Goal: Information Seeking & Learning: Check status

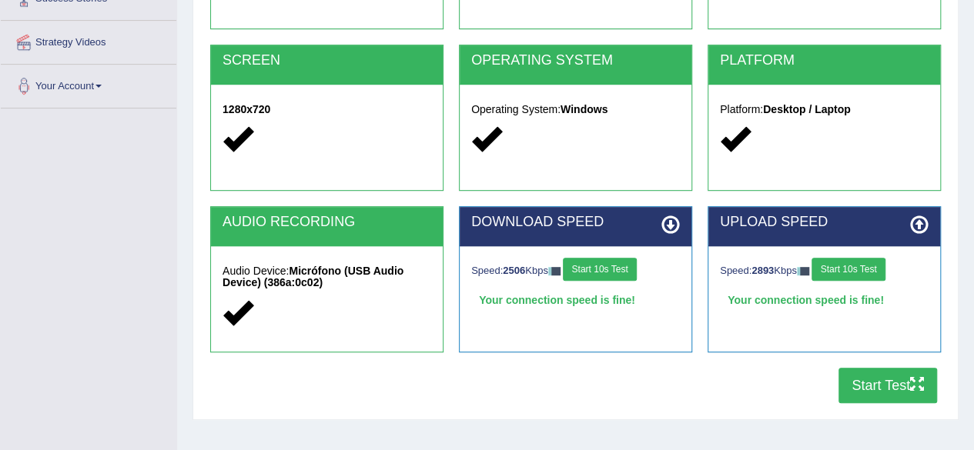
scroll to position [275, 0]
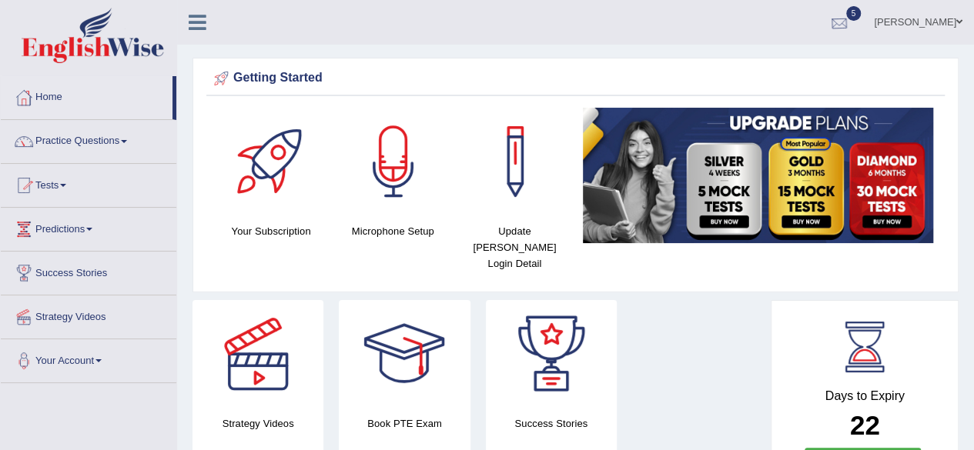
click at [851, 25] on div at bounding box center [839, 23] width 23 height 23
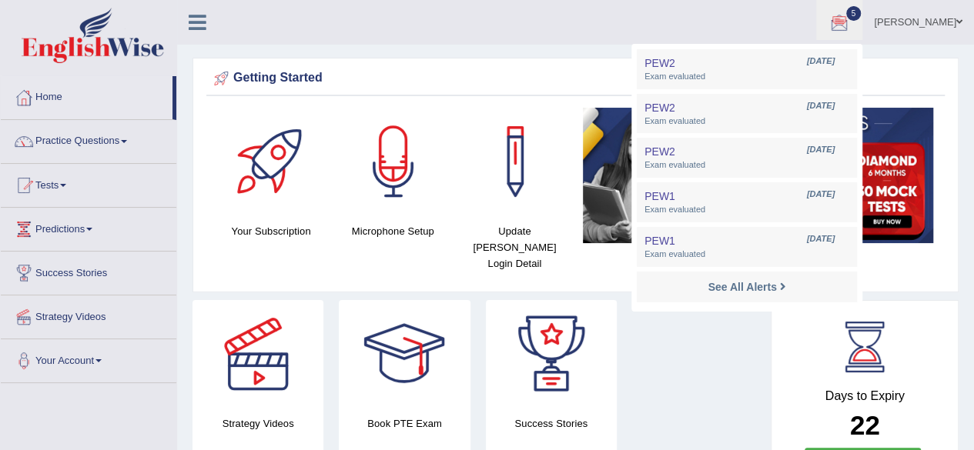
click at [552, 36] on ul "sergio torres Toggle navigation Username: sergio_89 Access Type: Online Subscri…" at bounding box center [696, 22] width 558 height 44
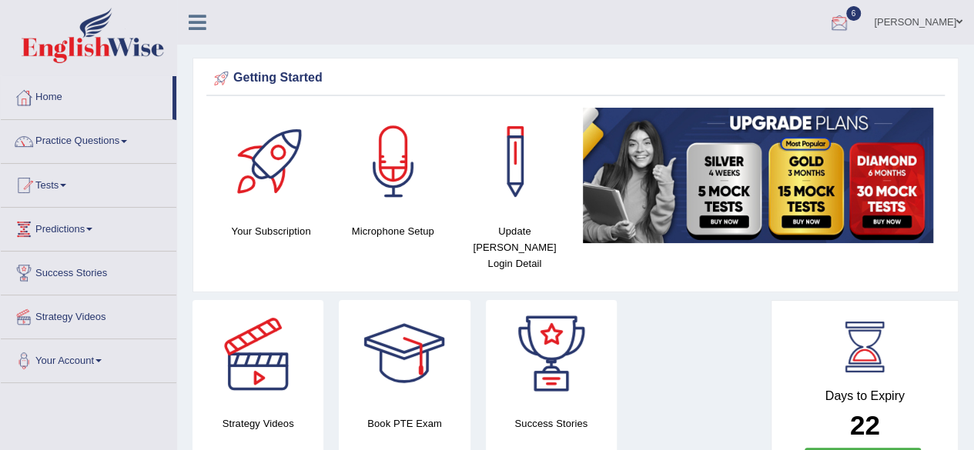
click at [851, 28] on div at bounding box center [839, 23] width 23 height 23
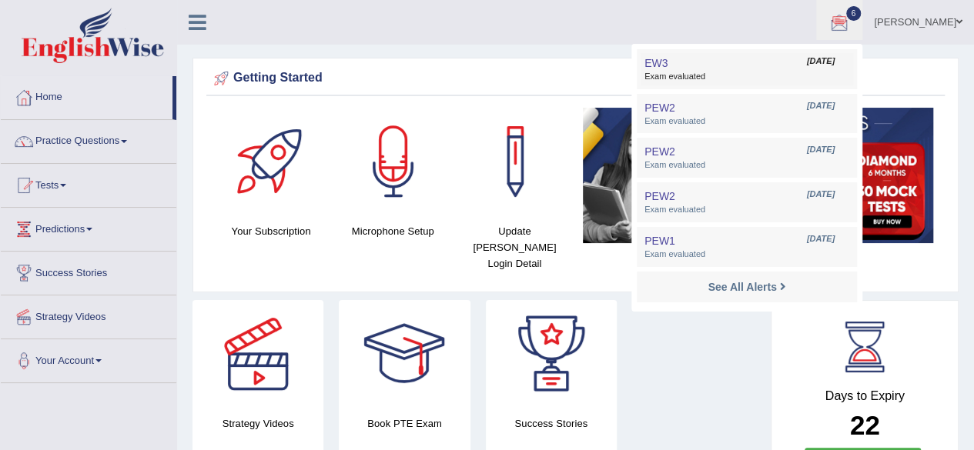
click at [796, 65] on link "EW3 Aug 31, 2025 Exam evaluated" at bounding box center [747, 69] width 213 height 32
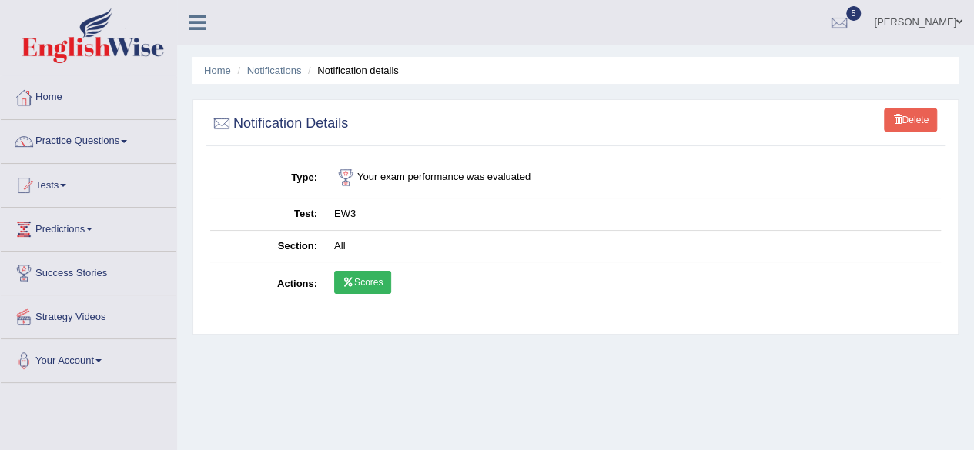
click at [379, 276] on link "Scores" at bounding box center [362, 282] width 57 height 23
click at [132, 154] on link "Practice Questions" at bounding box center [89, 139] width 176 height 39
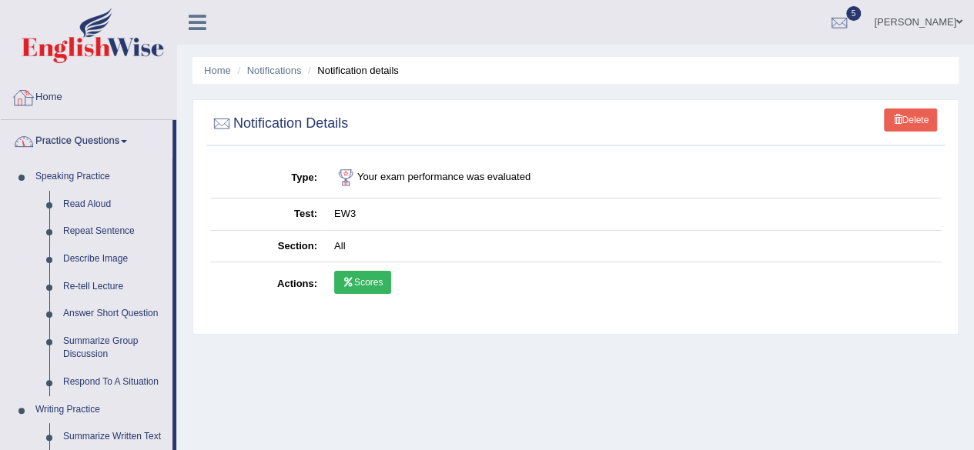
click at [88, 138] on link "Practice Questions" at bounding box center [87, 139] width 172 height 39
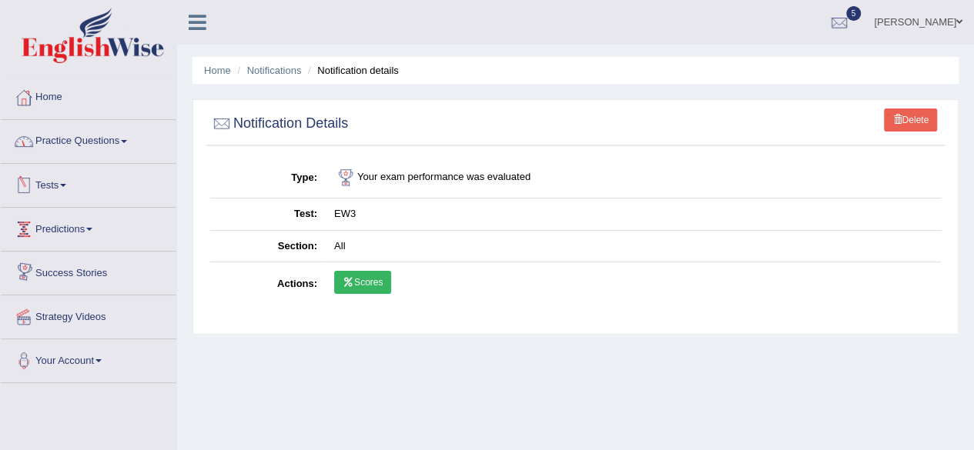
click at [62, 192] on link "Tests" at bounding box center [89, 183] width 176 height 39
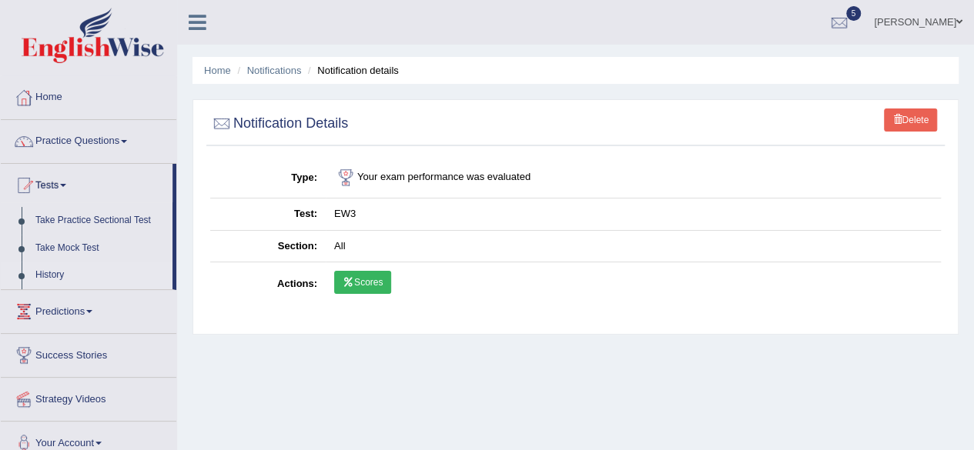
click at [53, 271] on link "History" at bounding box center [100, 276] width 144 height 28
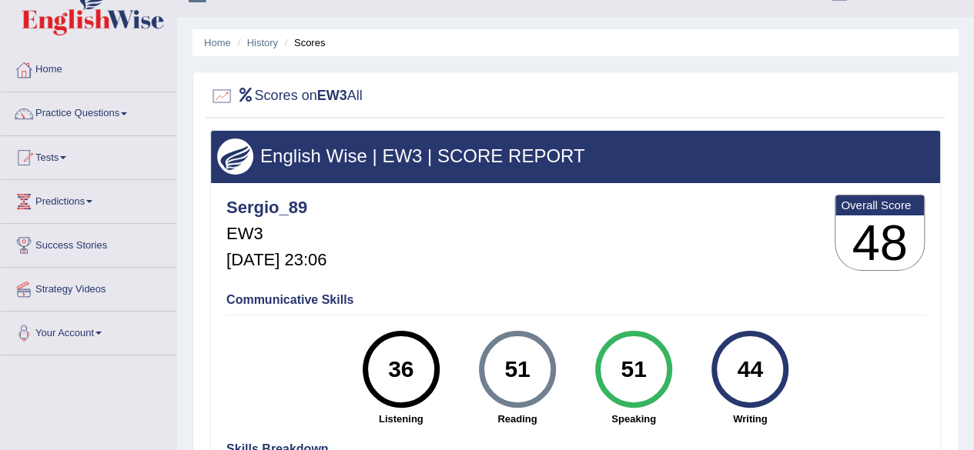
scroll to position [31, 0]
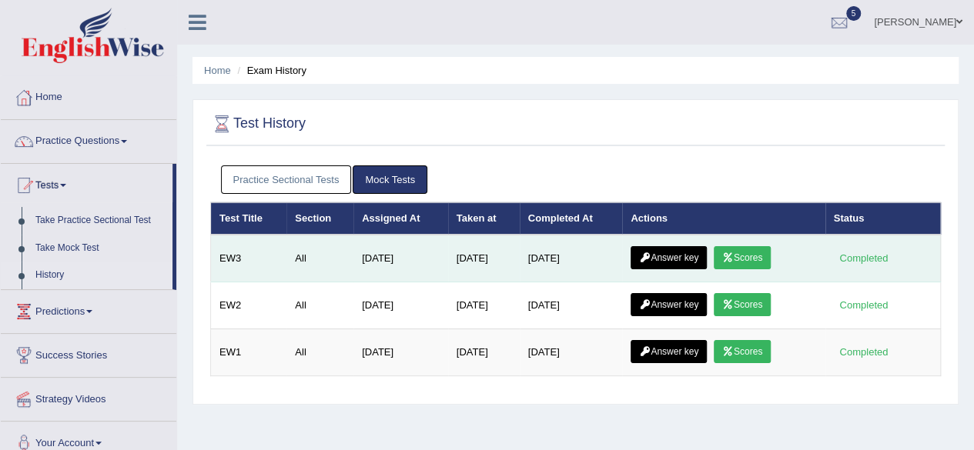
click at [755, 250] on link "Scores" at bounding box center [742, 257] width 57 height 23
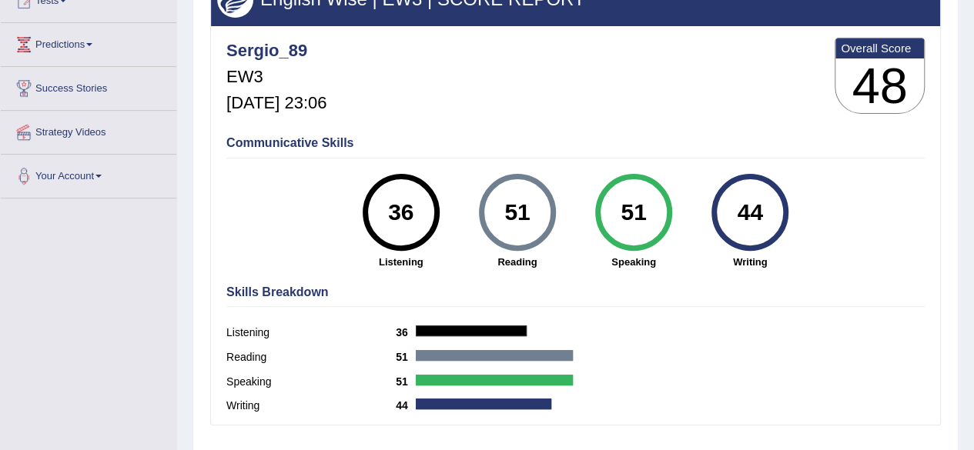
scroll to position [193, 0]
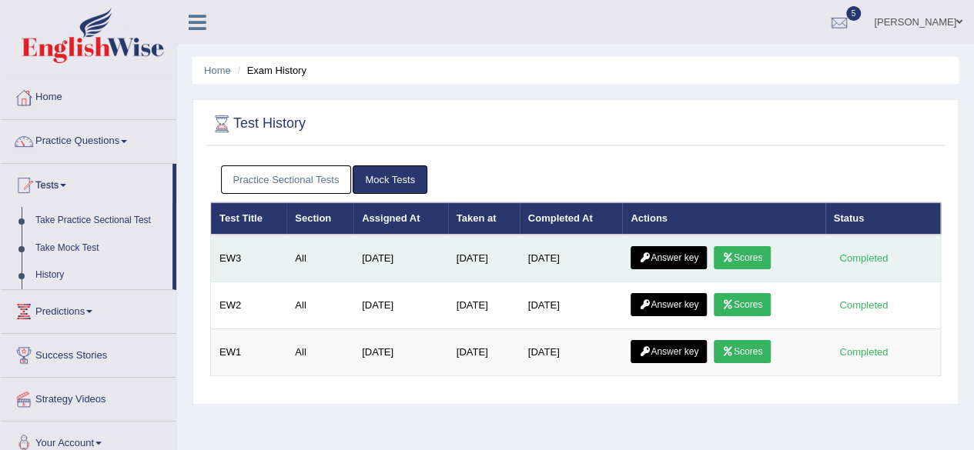
click at [688, 257] on link "Answer key" at bounding box center [669, 257] width 76 height 23
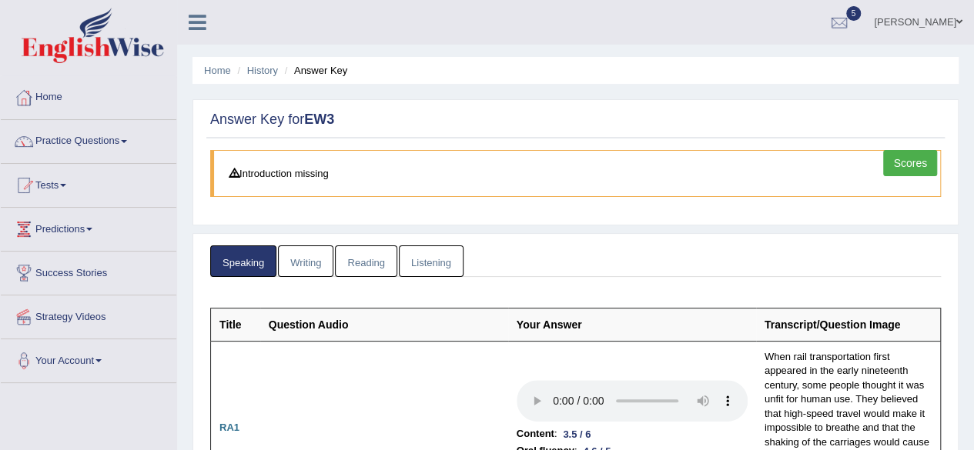
click at [296, 264] on link "Writing" at bounding box center [305, 262] width 55 height 32
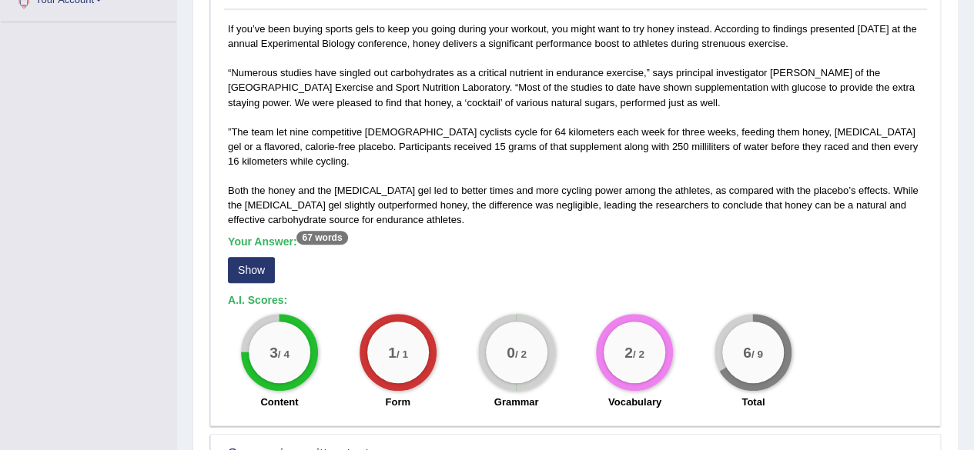
scroll to position [357, 0]
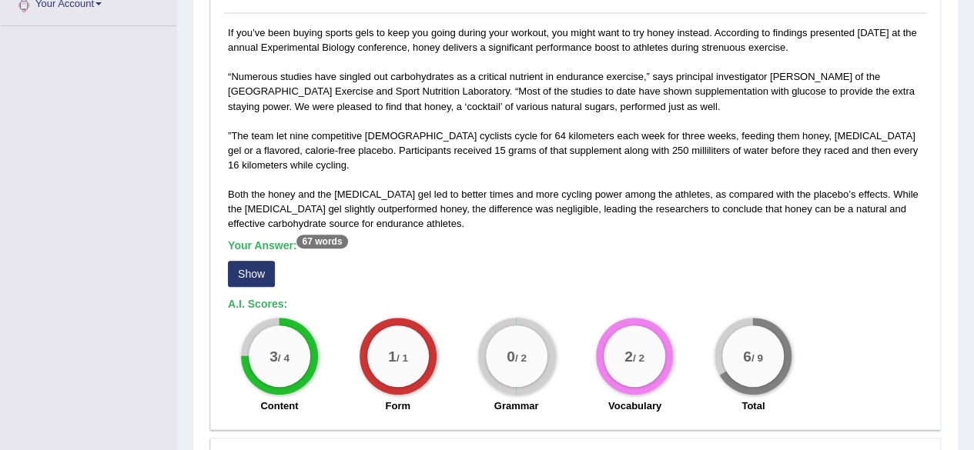
click at [249, 265] on button "Show" at bounding box center [251, 274] width 47 height 26
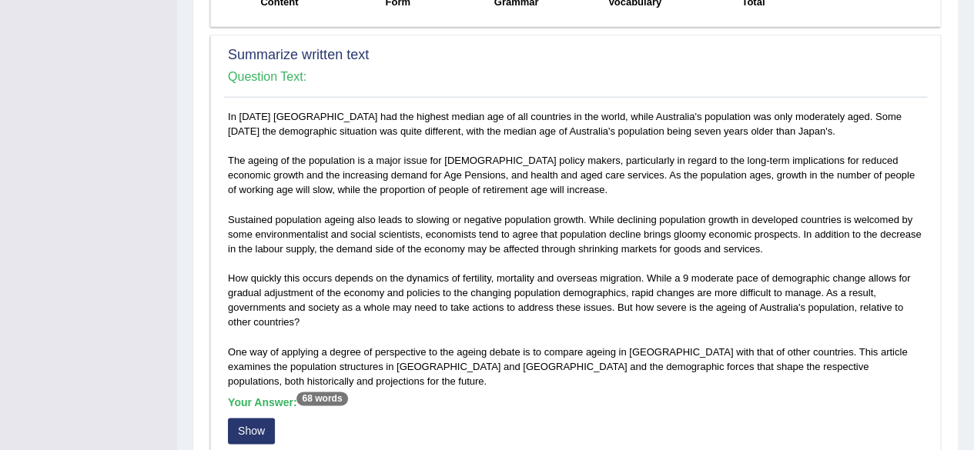
scroll to position [801, 0]
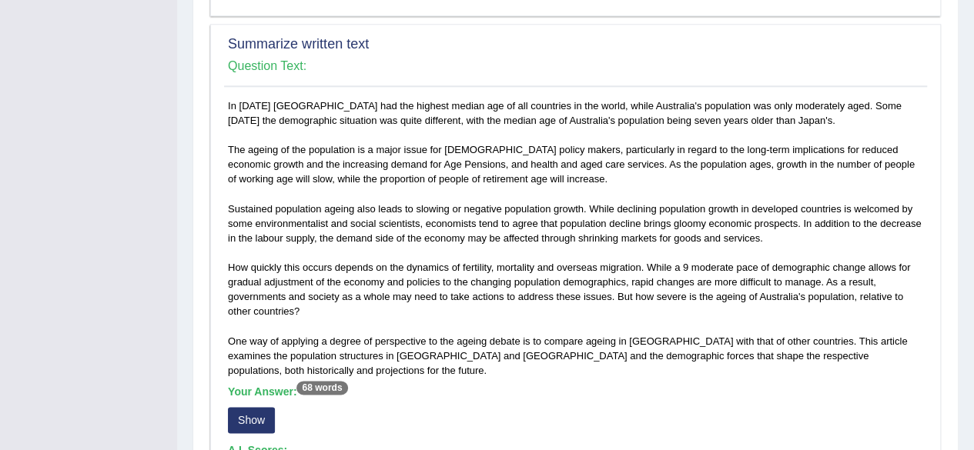
click at [242, 407] on button "Show" at bounding box center [251, 420] width 47 height 26
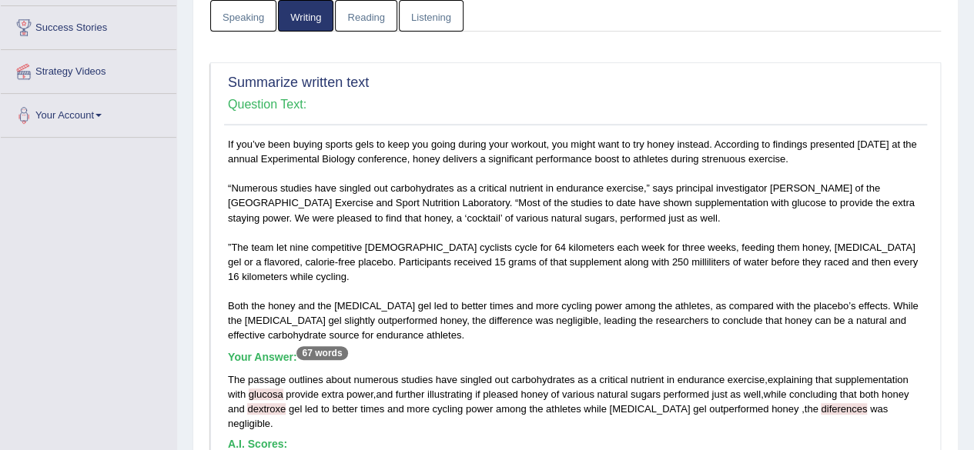
scroll to position [0, 0]
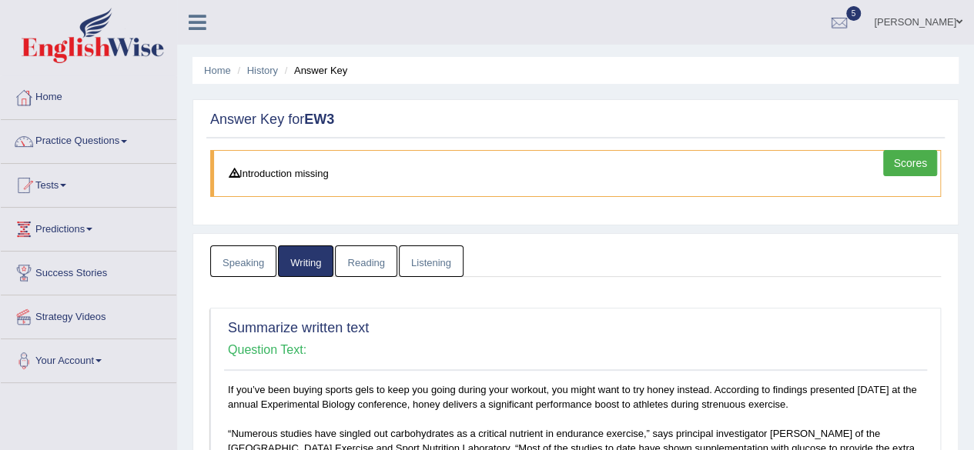
click at [380, 256] on link "Reading" at bounding box center [366, 262] width 62 height 32
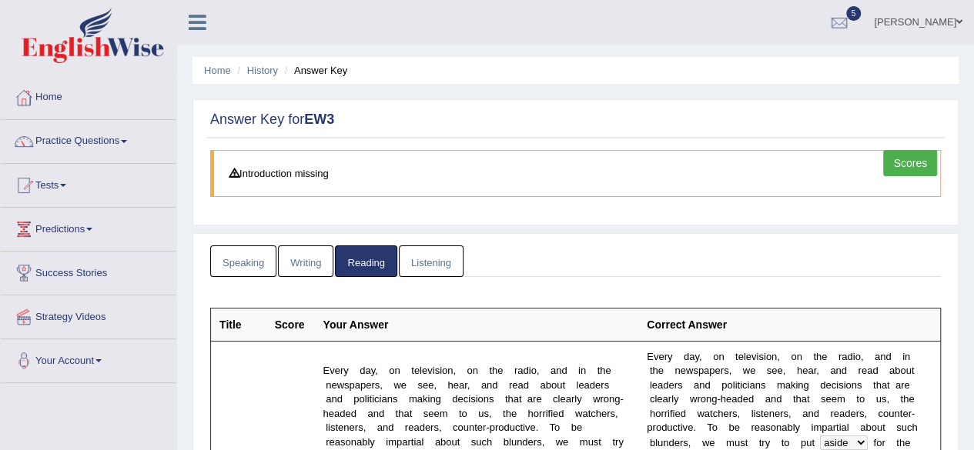
click at [436, 255] on link "Listening" at bounding box center [431, 262] width 65 height 32
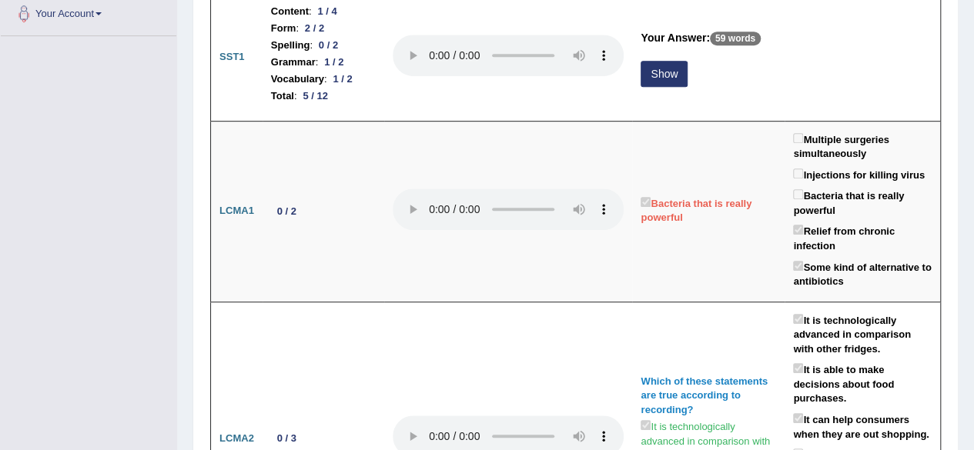
scroll to position [286, 0]
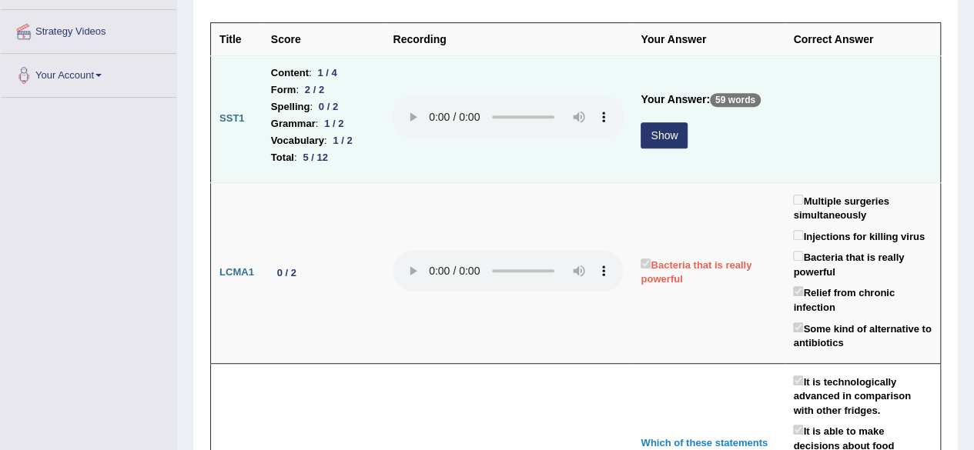
click at [661, 129] on button "Show" at bounding box center [664, 135] width 47 height 26
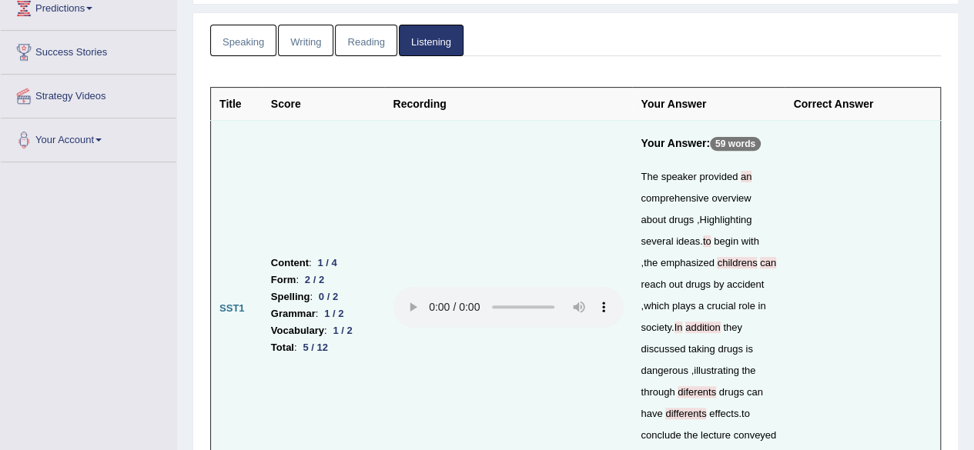
scroll to position [0, 0]
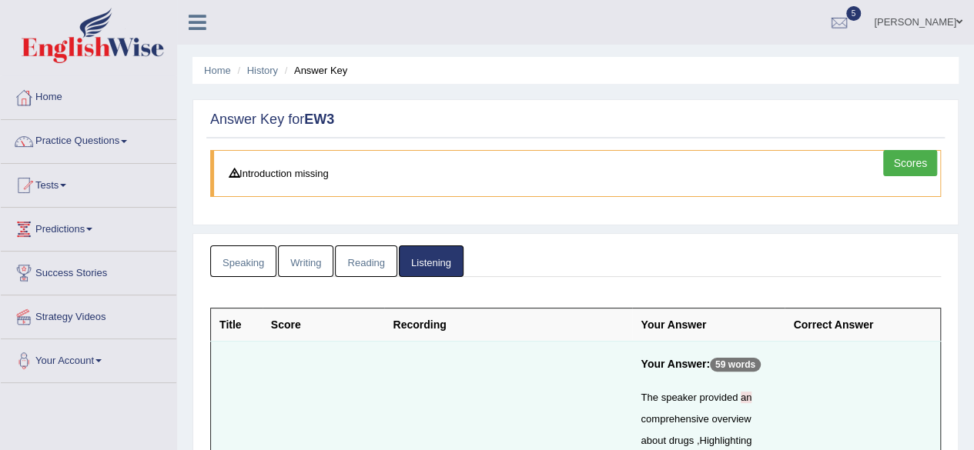
click at [310, 256] on link "Writing" at bounding box center [305, 262] width 55 height 32
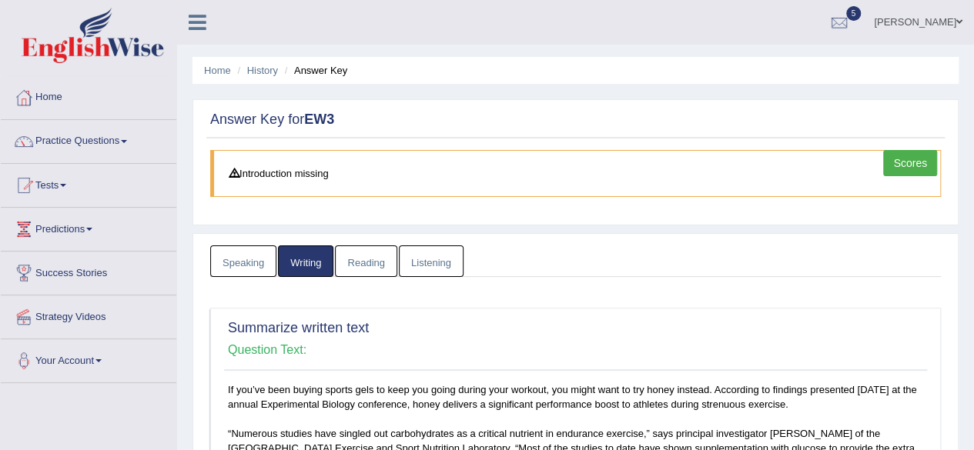
click at [250, 262] on link "Speaking" at bounding box center [243, 262] width 66 height 32
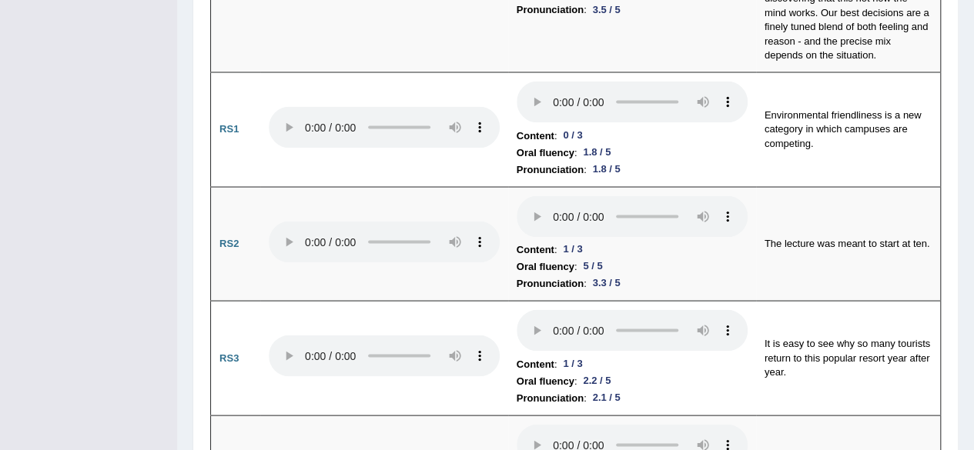
scroll to position [1392, 0]
